Goal: Information Seeking & Learning: Stay updated

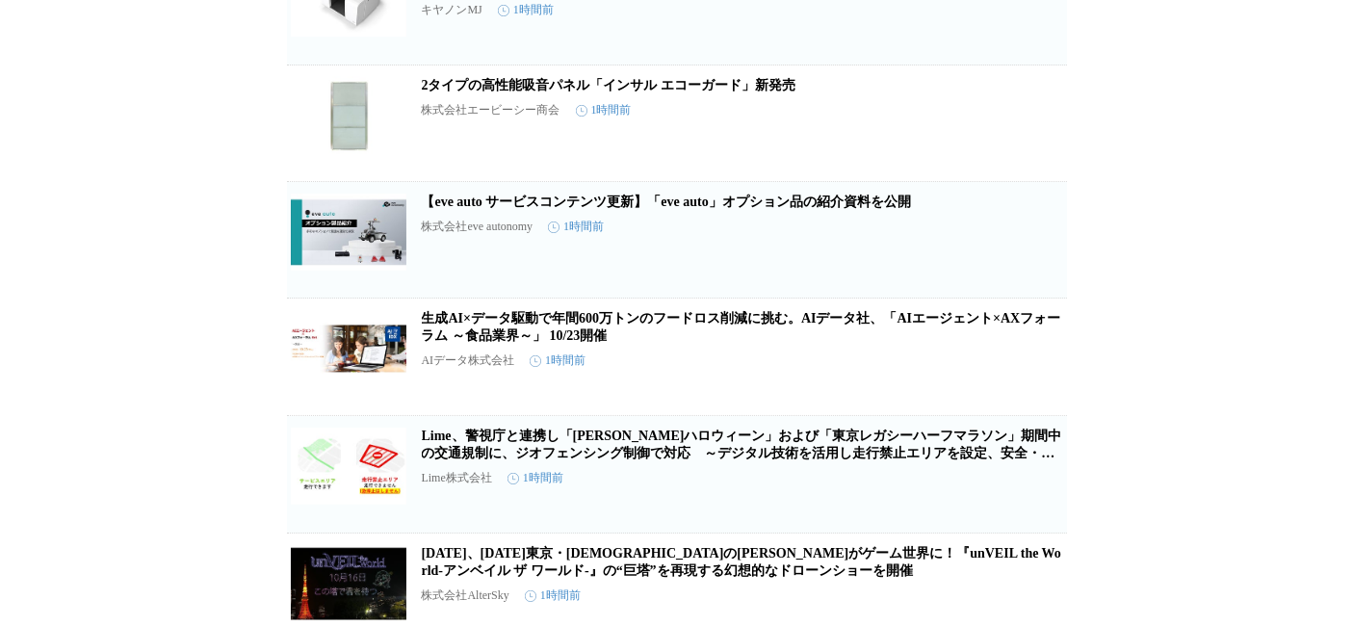
scroll to position [3263, 0]
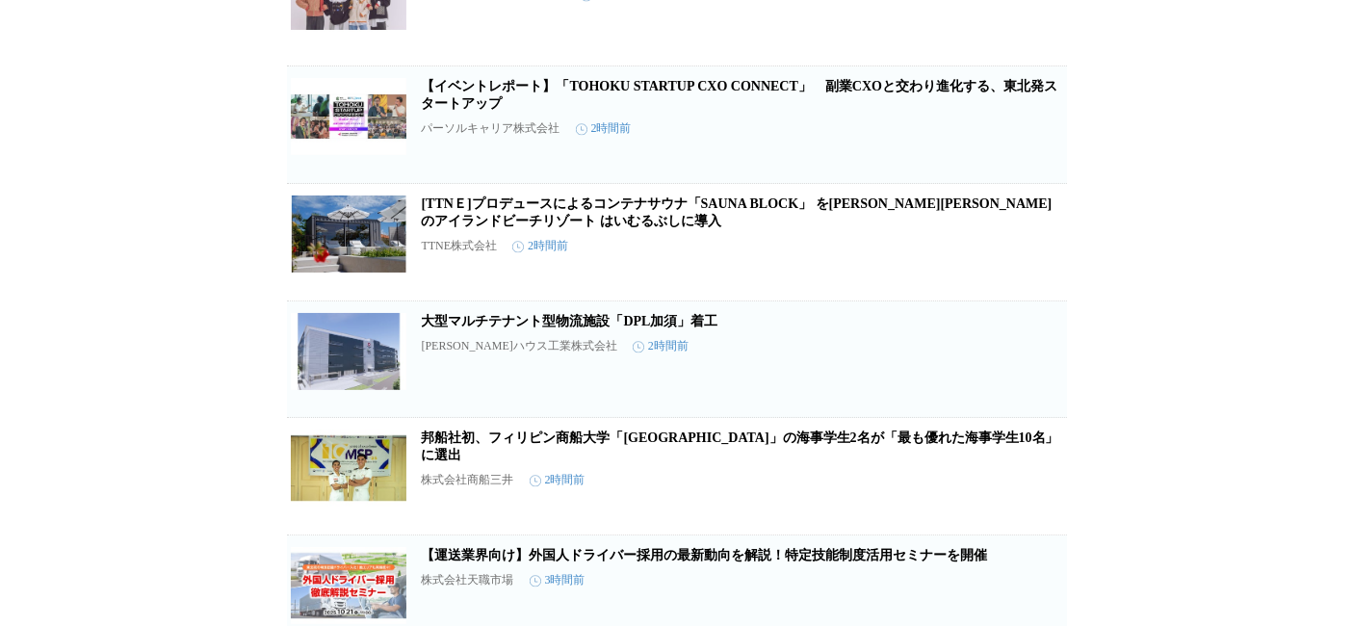
scroll to position [4548, 0]
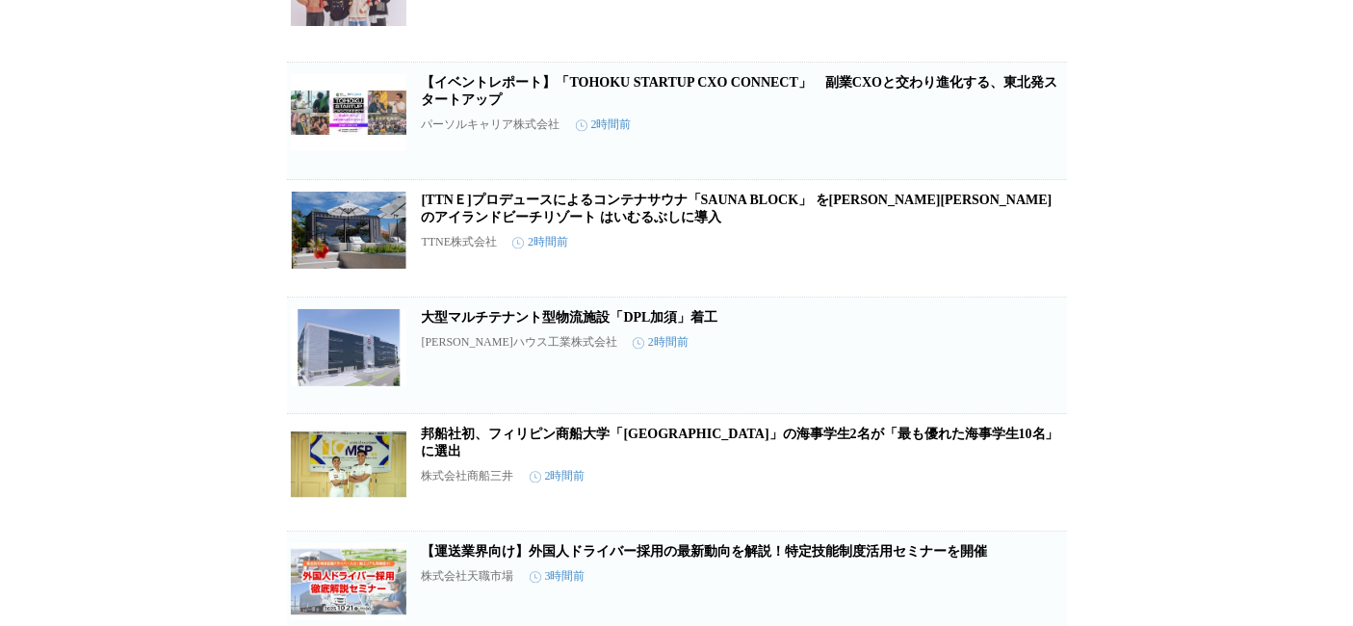
click at [614, 324] on link "大型マルチテナント型物流施設「DPL加須」着工" at bounding box center [570, 317] width 297 height 14
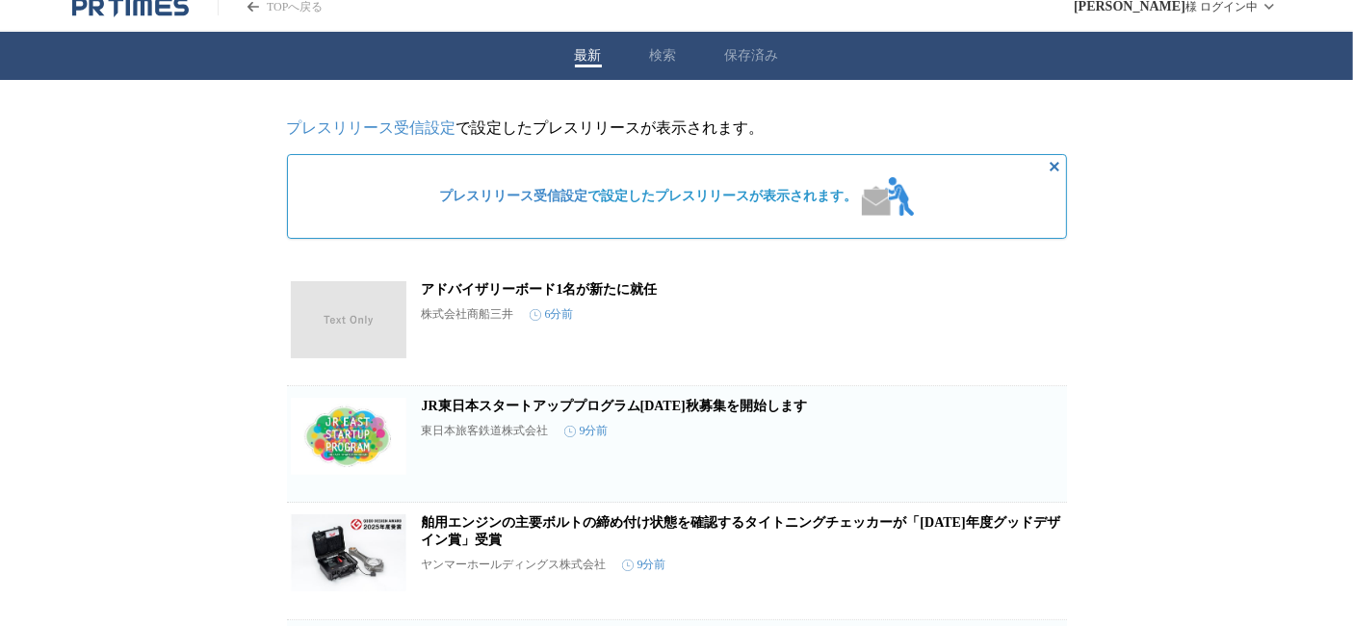
scroll to position [0, 0]
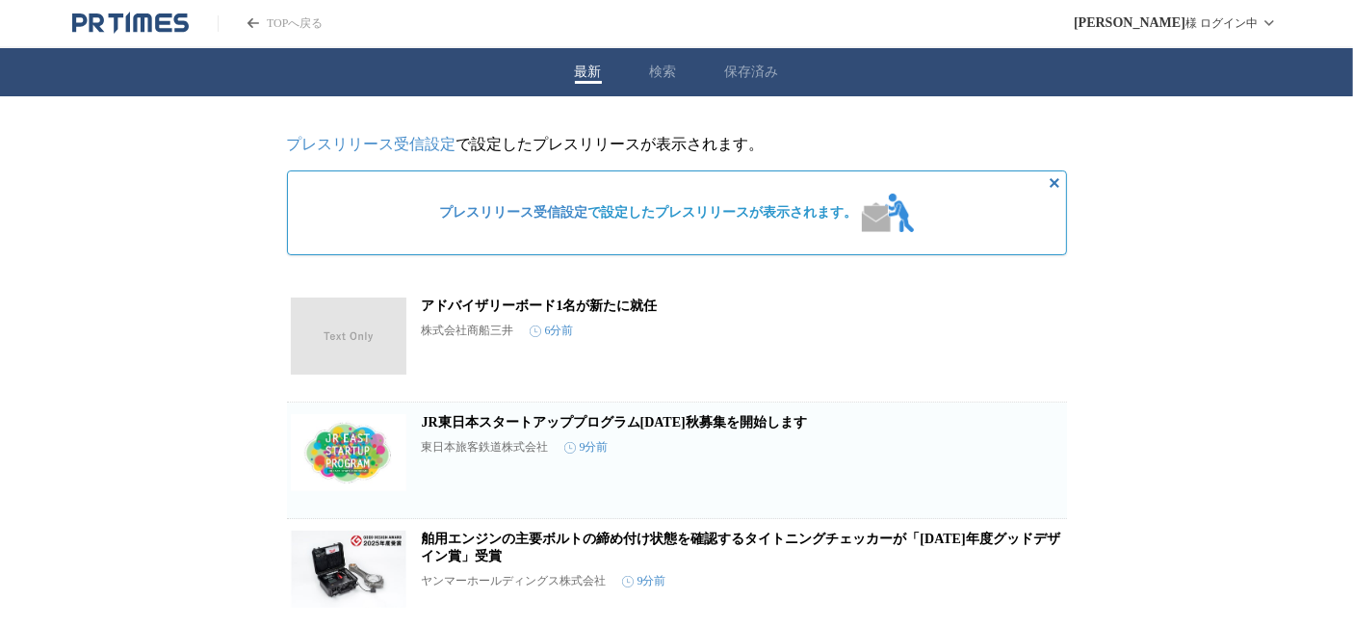
click at [149, 38] on header "TOPへ戻る 藤原 秀行 様 ログイン中" at bounding box center [676, 24] width 1353 height 48
click at [149, 31] on icon "PR TIMESのトップページはこちら" at bounding box center [142, 22] width 18 height 18
click at [146, 19] on icon "PR TIMESのトップページはこちら" at bounding box center [130, 23] width 116 height 23
click at [613, 313] on link "アドバイザリーボード1名が新たに就任" at bounding box center [540, 305] width 236 height 14
